Goal: Find contact information: Find contact information

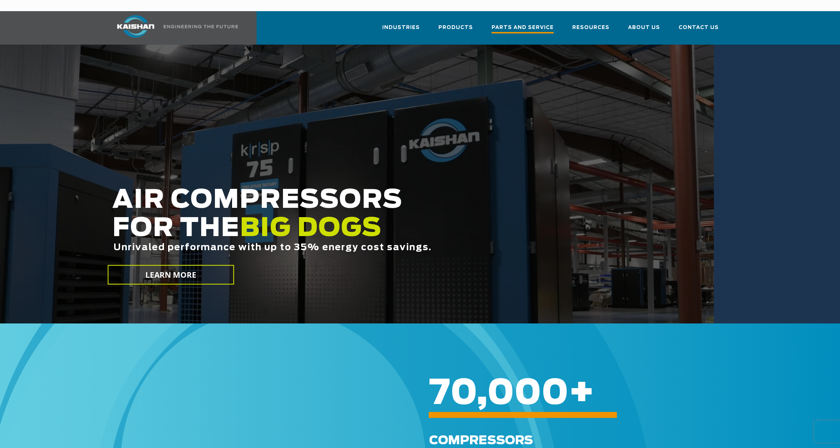
click at [526, 23] on span "Parts and Service" at bounding box center [523, 28] width 62 height 10
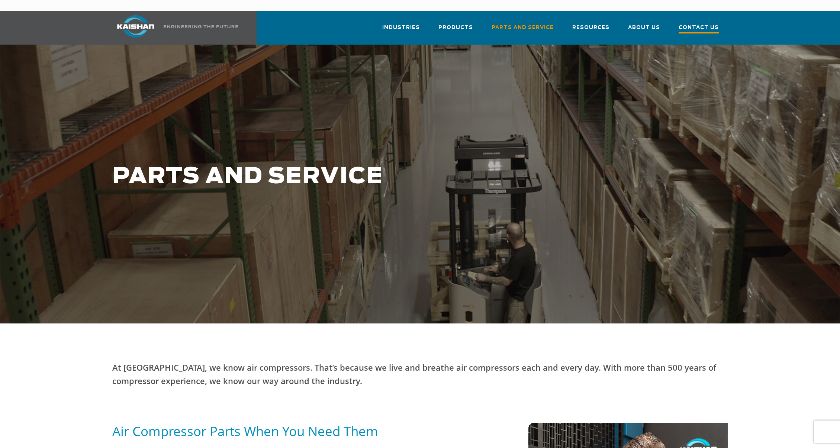
click at [693, 23] on span "Contact Us" at bounding box center [699, 28] width 40 height 10
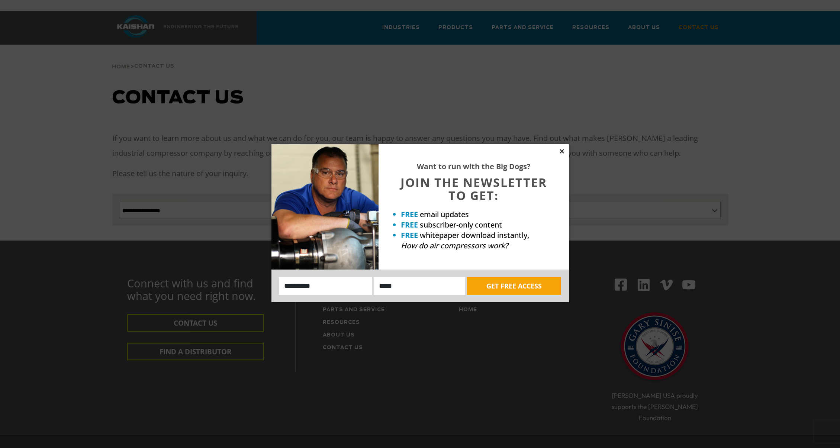
click at [562, 150] on icon at bounding box center [562, 151] width 7 height 7
